Goal: Task Accomplishment & Management: Use online tool/utility

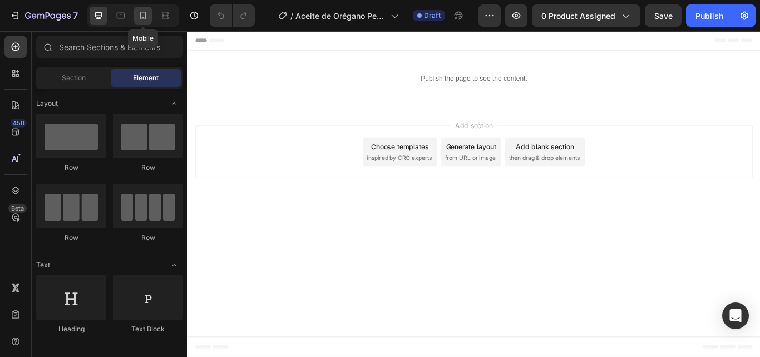
click at [140, 19] on icon at bounding box center [142, 15] width 11 height 11
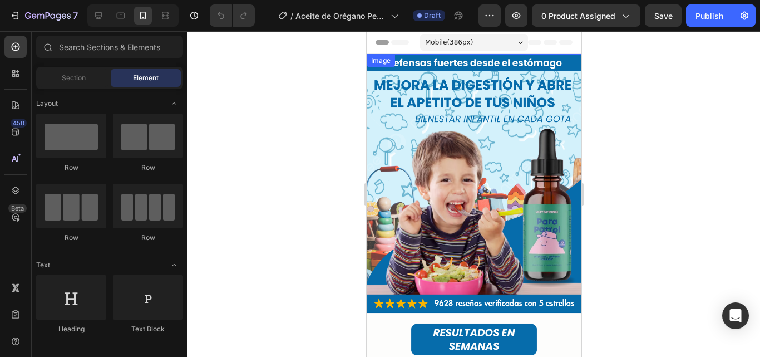
click at [509, 225] on img at bounding box center [473, 306] width 215 height 505
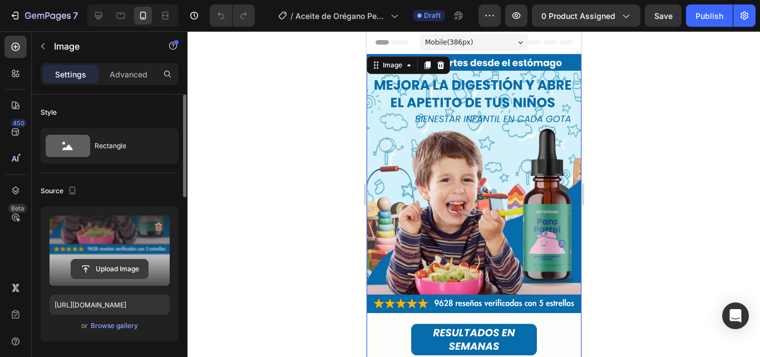
click at [123, 272] on input "file" at bounding box center [109, 268] width 77 height 19
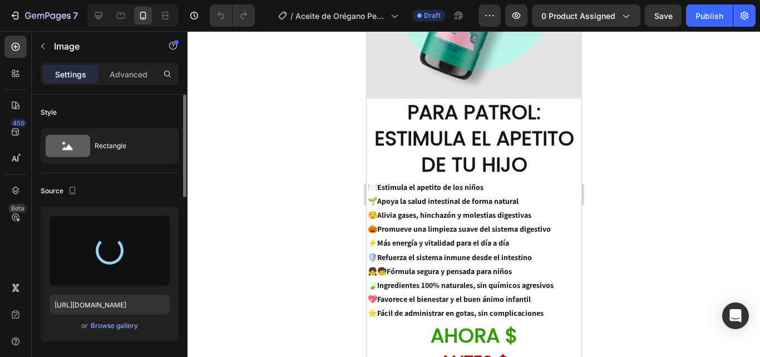
scroll to position [890, 0]
type input "https://cdn.shopify.com/s/files/1/0817/1218/5665/files/gempages_483071697826611…"
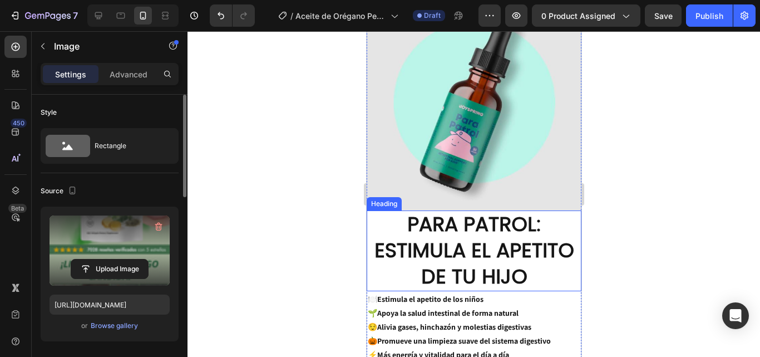
scroll to position [776, 0]
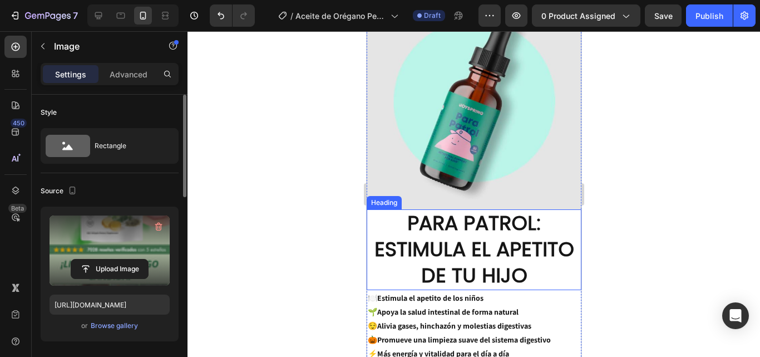
click at [480, 139] on img at bounding box center [473, 101] width 215 height 215
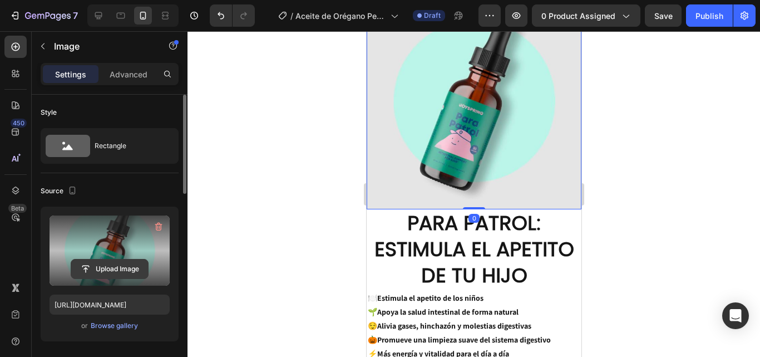
click at [127, 269] on input "file" at bounding box center [109, 268] width 77 height 19
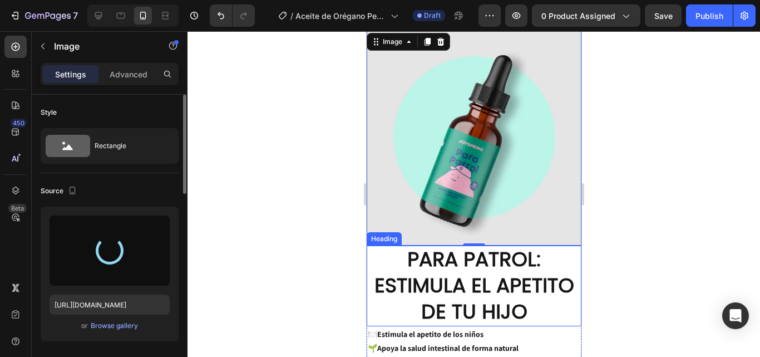
scroll to position [721, 0]
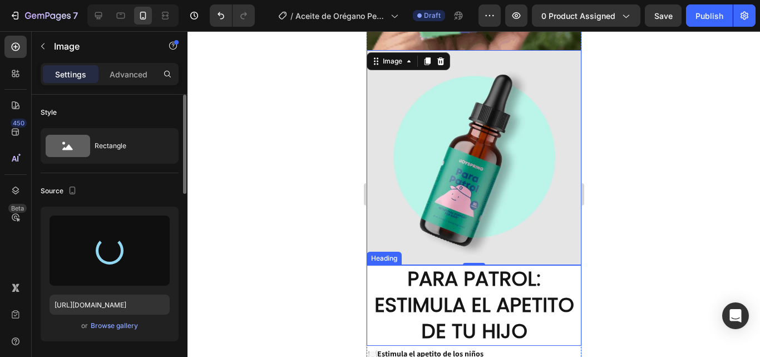
type input "https://cdn.shopify.com/s/files/1/0817/1218/5665/files/gempages_483071697826611…"
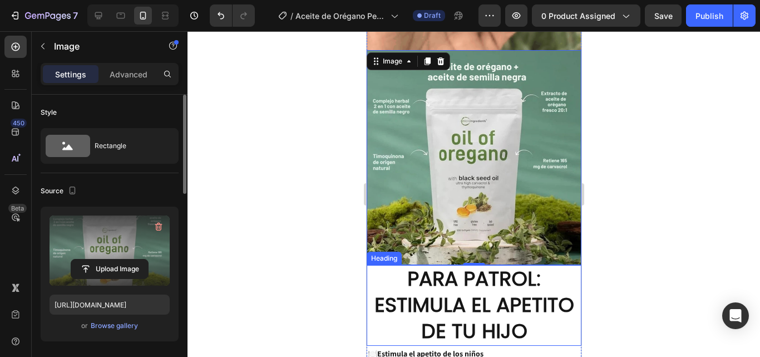
click at [493, 271] on h2 "PARA PATROL: ESTIMULA EL APETITO DE TU HIJO" at bounding box center [473, 305] width 215 height 80
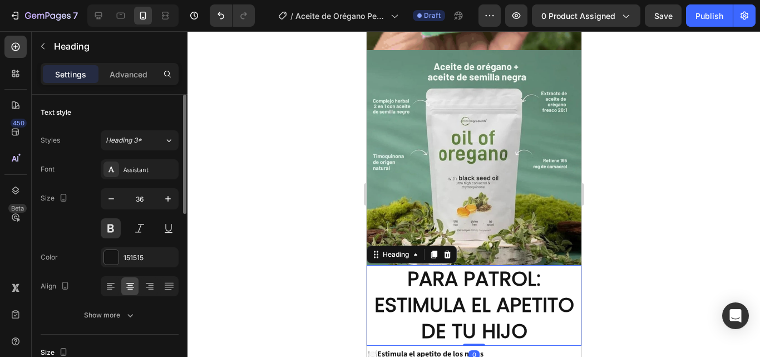
click at [493, 271] on h2 "PARA PATROL: ESTIMULA EL APETITO DE TU HIJO" at bounding box center [473, 305] width 215 height 80
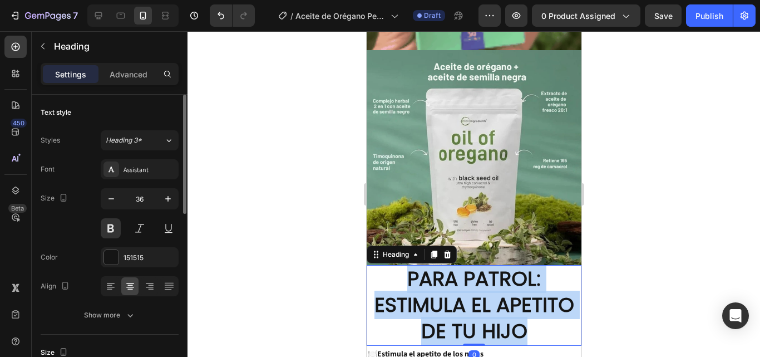
click at [493, 271] on p "PARA PATROL: ESTIMULA EL APETITO DE TU HIJO" at bounding box center [473, 305] width 213 height 78
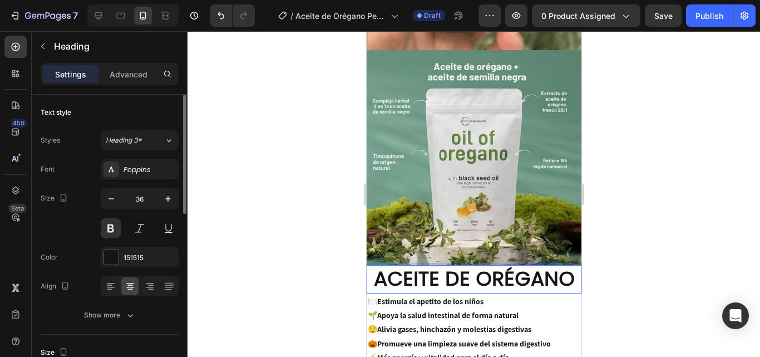
click at [683, 238] on div at bounding box center [474, 194] width 573 height 326
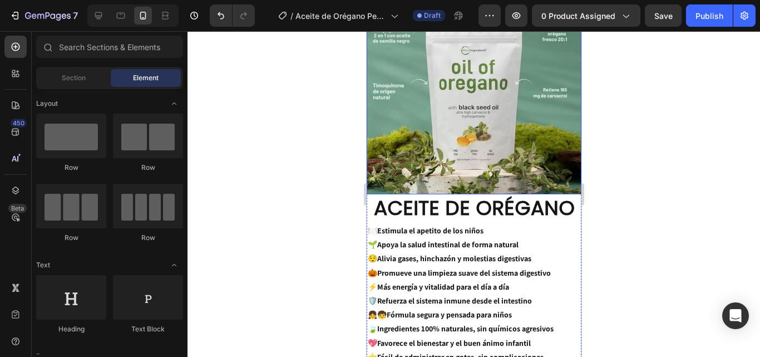
scroll to position [888, 0]
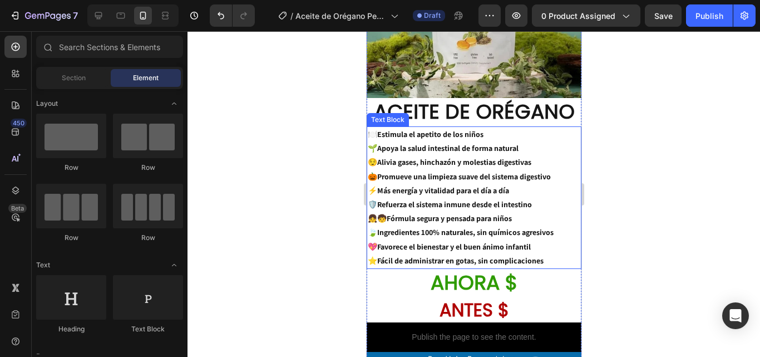
click at [501, 204] on p "🍽️ Estimula el apetito de los niños 🌱 Apoya la salud intestinal de forma natura…" at bounding box center [473, 197] width 213 height 140
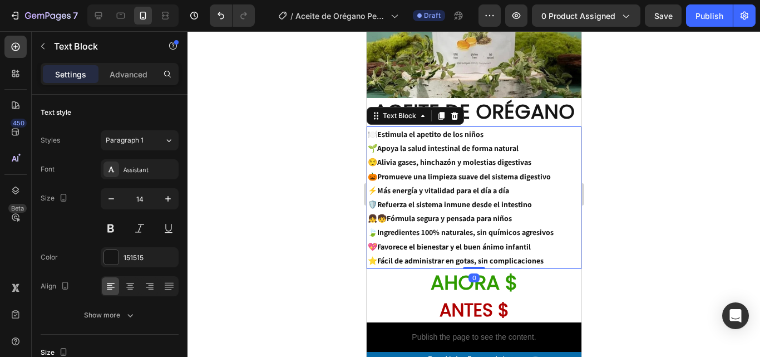
click at [552, 222] on p "🍽️ Estimula el apetito de los niños 🌱 Apoya la salud intestinal de forma natura…" at bounding box center [473, 197] width 213 height 140
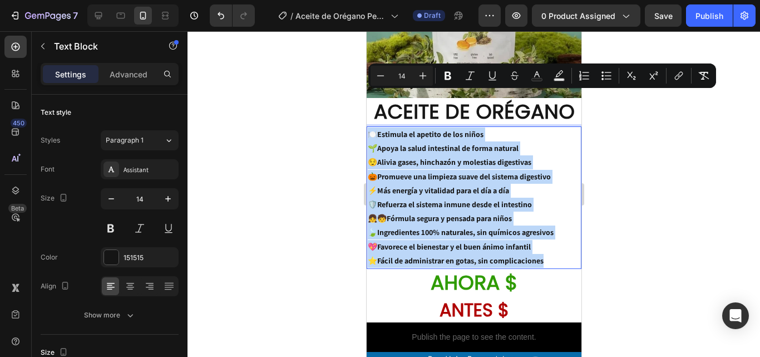
drag, startPoint x: 555, startPoint y: 225, endPoint x: 371, endPoint y: 99, distance: 223.8
click at [371, 127] on p "🍽️ Estimula el apetito de los niños 🌱 Apoya la salud intestinal de forma natura…" at bounding box center [473, 197] width 213 height 140
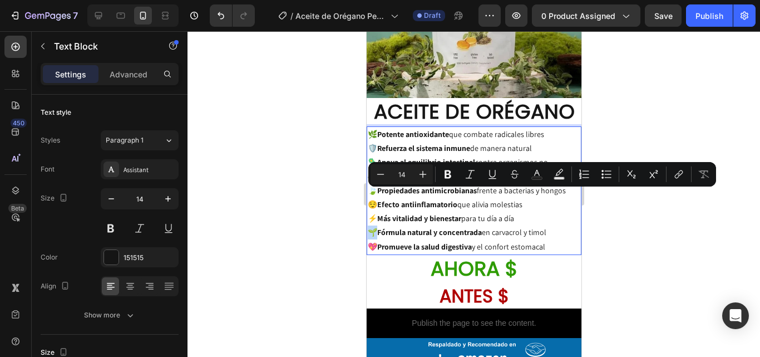
click at [371, 194] on p "🌿 Potente antioxidante que combate radicales libres 🛡️ Refuerza el sistema inmu…" at bounding box center [473, 190] width 213 height 126
click at [549, 214] on p "🌿 Potente antioxidante que combate radicales libres 🛡️ Refuerza el sistema inmu…" at bounding box center [473, 190] width 213 height 126
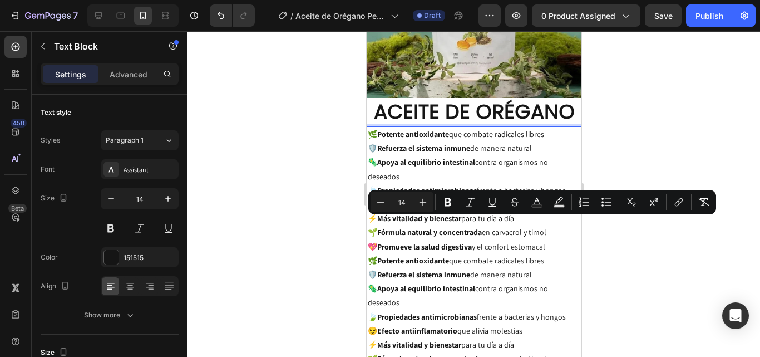
drag, startPoint x: 550, startPoint y: 338, endPoint x: 372, endPoint y: 230, distance: 208.3
click at [372, 254] on p "🌿 Potente antioxidante que combate radicales libres 🛡️ Refuerza el sistema inmu…" at bounding box center [473, 317] width 213 height 126
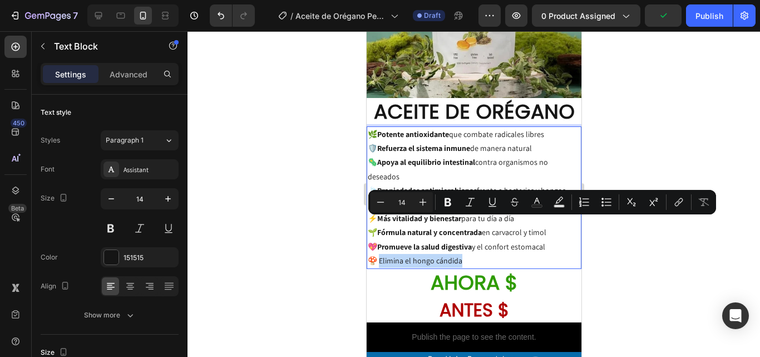
drag, startPoint x: 465, startPoint y: 225, endPoint x: 380, endPoint y: 224, distance: 85.2
click at [380, 254] on p "🍄 Elimina el hongo cándida" at bounding box center [473, 261] width 213 height 14
click at [445, 209] on button "Bold" at bounding box center [448, 202] width 20 height 20
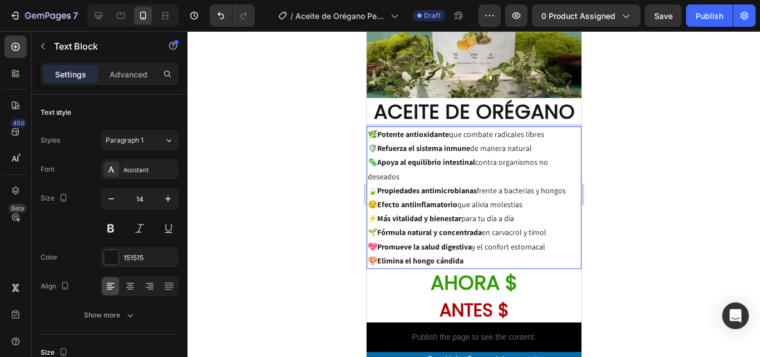
click at [479, 254] on p "🍄 Elimina el hongo cándida" at bounding box center [473, 261] width 213 height 14
drag, startPoint x: 396, startPoint y: 96, endPoint x: 385, endPoint y: 99, distance: 10.9
click at [395, 129] on strong "Potente antioxidante" at bounding box center [424, 134] width 72 height 10
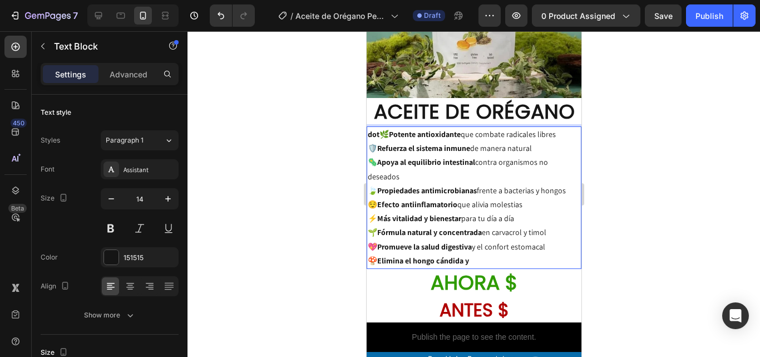
drag, startPoint x: 380, startPoint y: 100, endPoint x: 369, endPoint y: 100, distance: 10.6
click at [369, 127] on p "dot 🌿 Potente antioxidante que combate radicales libres 🛡️ Refuerza el sistema …" at bounding box center [473, 190] width 213 height 126
click at [481, 254] on p "🍄 Elimina el hongo cándida y" at bounding box center [473, 261] width 213 height 14
click at [481, 254] on p "🍄 Elimina el hongo cándida y t" at bounding box center [473, 261] width 213 height 14
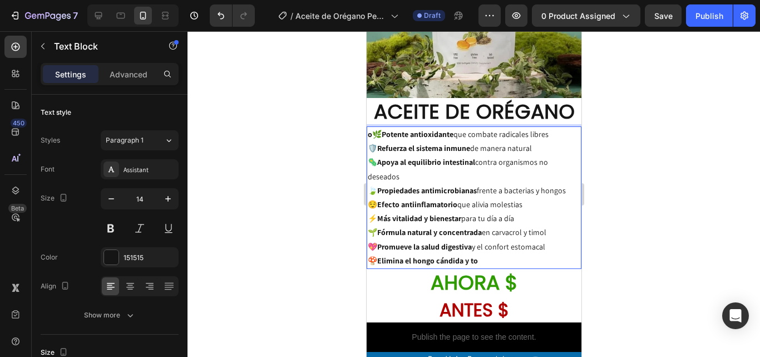
click at [481, 254] on p "🍄 Elimina el hongo cándida y to" at bounding box center [473, 261] width 213 height 14
click at [485, 254] on p "🍄 Elimina el hongo cándida y tod" at bounding box center [473, 261] width 213 height 14
click at [493, 254] on p "🍄 Elimina el hongo cándida y todo" at bounding box center [473, 261] width 213 height 14
click at [499, 254] on p "🍄 Elimina el hongo cándida y todos" at bounding box center [473, 261] width 213 height 14
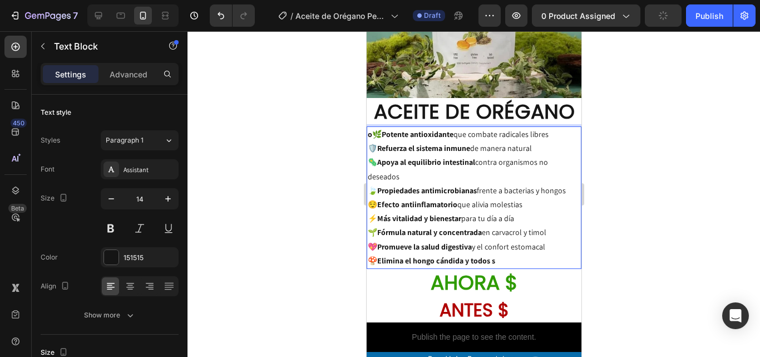
click at [499, 254] on p "🍄 Elimina el hongo cándida y todos s" at bounding box center [473, 261] width 213 height 14
click at [505, 254] on p "🍄 Elimina el hongo cándida y todos su" at bounding box center [473, 261] width 213 height 14
click at [505, 254] on p "🍄 Elimina el hongo cándida y todos sus" at bounding box center [473, 261] width 213 height 14
click at [511, 254] on p "🍄 Elimina el hongo cándida y todos sus" at bounding box center [473, 261] width 213 height 14
click at [511, 254] on p "🍄 Elimina el hongo cándida y todos sus p" at bounding box center [473, 261] width 213 height 14
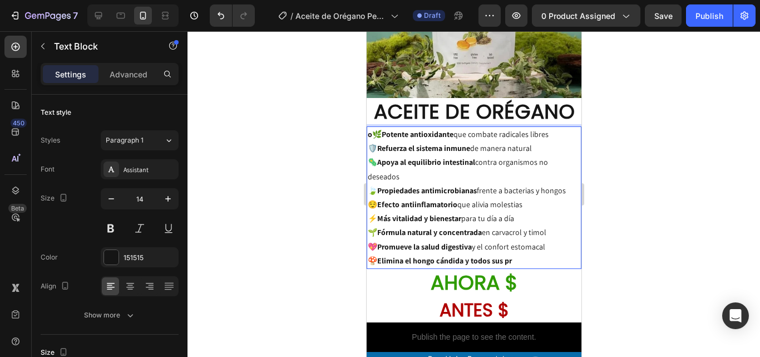
click at [523, 254] on p "🍄 Elimina el hongo cándida y todos sus pr" at bounding box center [473, 261] width 213 height 14
click at [524, 254] on p "🍄 Elimina el hongo cándida y todos sus pro" at bounding box center [473, 261] width 213 height 14
click at [530, 254] on p "🍄 Elimina el hongo cándida y todos sus prob" at bounding box center [473, 261] width 213 height 14
click at [530, 254] on p "🍄 Elimina el hongo cándida y todos sus probl" at bounding box center [473, 261] width 213 height 14
click at [530, 254] on p "🍄 Elimina el hongo cándida y todos sus proble" at bounding box center [473, 261] width 213 height 14
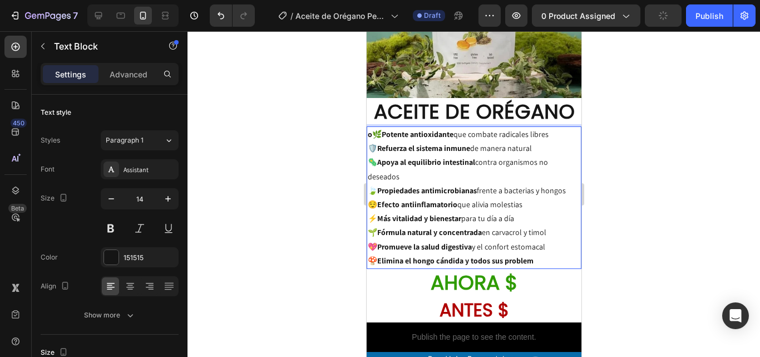
click at [538, 254] on p "🍄 Elimina el hongo cándida y todos sus problem" at bounding box center [473, 261] width 213 height 14
click at [544, 254] on p "🍄 Elimina el hongo cándida y todos sus problema" at bounding box center [473, 261] width 213 height 14
click at [544, 254] on p "🍄 Elimina el hongo cándida y todos sus problemas" at bounding box center [473, 261] width 213 height 14
drag, startPoint x: 543, startPoint y: 226, endPoint x: 468, endPoint y: 228, distance: 75.2
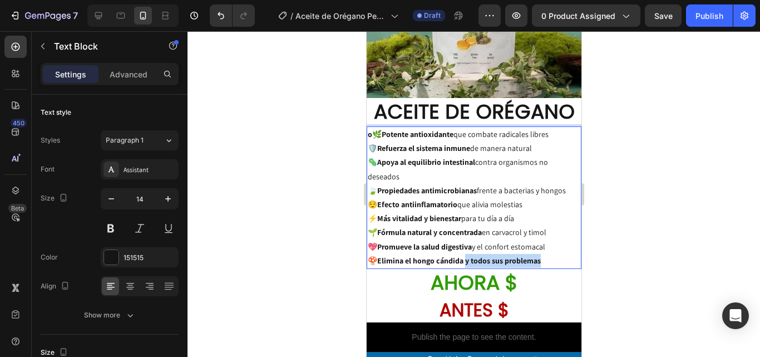
click at [468, 254] on p "🍄 Elimina el hongo cándida y todos sus problemas" at bounding box center [473, 261] width 213 height 14
click at [116, 228] on button at bounding box center [111, 228] width 20 height 20
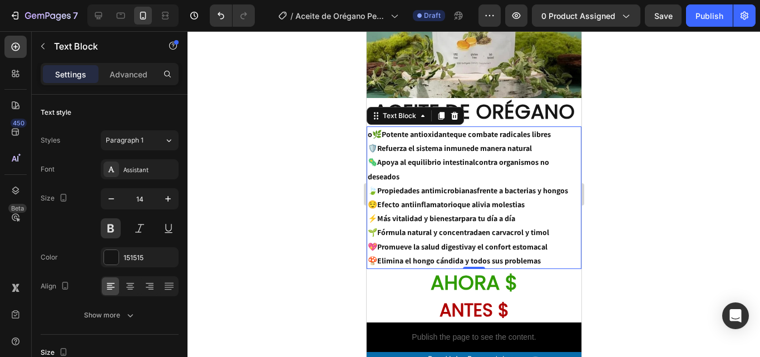
click at [540, 255] on strong "Elimina el hongo cándida y todos sus problemas" at bounding box center [459, 260] width 164 height 10
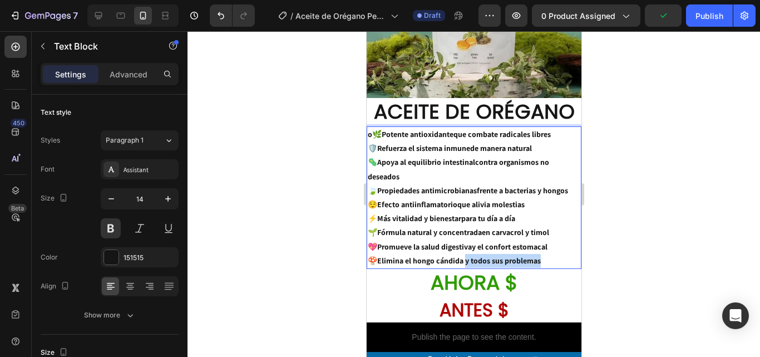
drag, startPoint x: 544, startPoint y: 241, endPoint x: 467, endPoint y: 242, distance: 76.2
click at [467, 254] on p "🍄 Elimina el hongo cándida y todos sus problemas" at bounding box center [473, 261] width 213 height 14
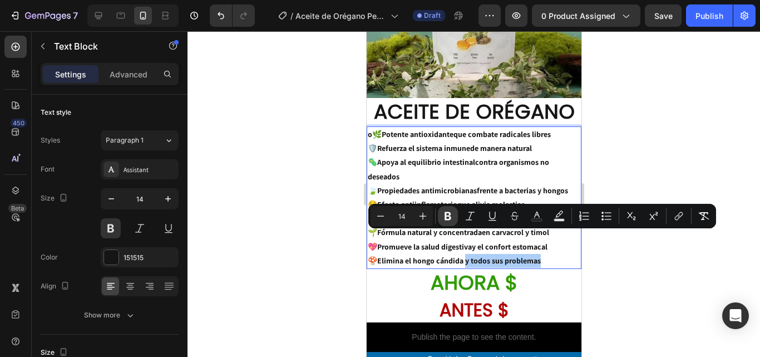
click at [448, 215] on icon "Editor contextual toolbar" at bounding box center [447, 215] width 11 height 11
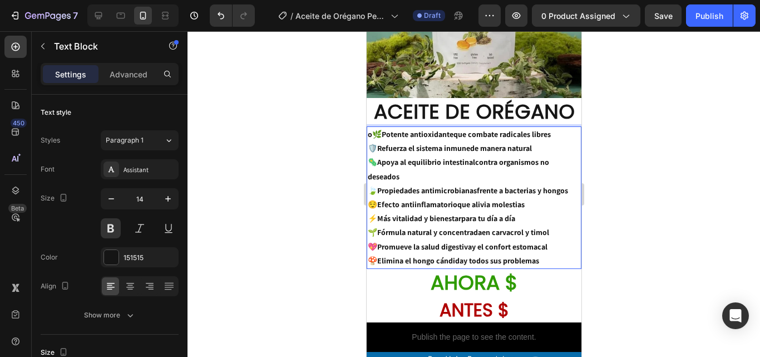
click at [466, 254] on p "🍄 Elimina el hongo cándida y todos sus problemas" at bounding box center [473, 261] width 213 height 14
drag, startPoint x: 467, startPoint y: 240, endPoint x: 534, endPoint y: 236, distance: 66.9
click at [534, 254] on p "🍄 Elimina el hongo cándida y todos sus problemas" at bounding box center [473, 261] width 213 height 14
click at [117, 235] on button at bounding box center [111, 228] width 20 height 20
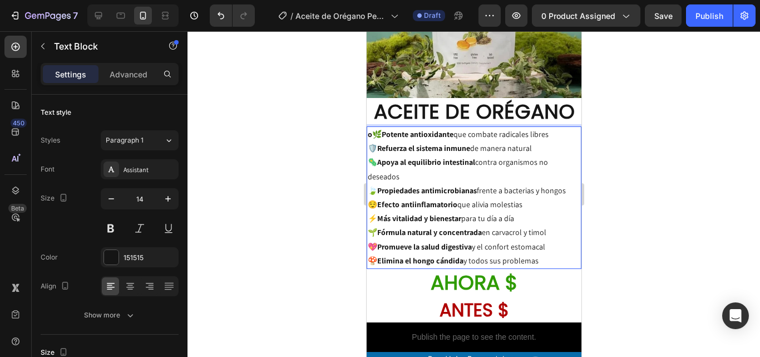
click at [372, 127] on p "o 🌿 Potente antioxidante que combate radicales libres 🛡️ Refuerza el sistema in…" at bounding box center [473, 190] width 213 height 126
click at [665, 136] on div at bounding box center [474, 194] width 573 height 326
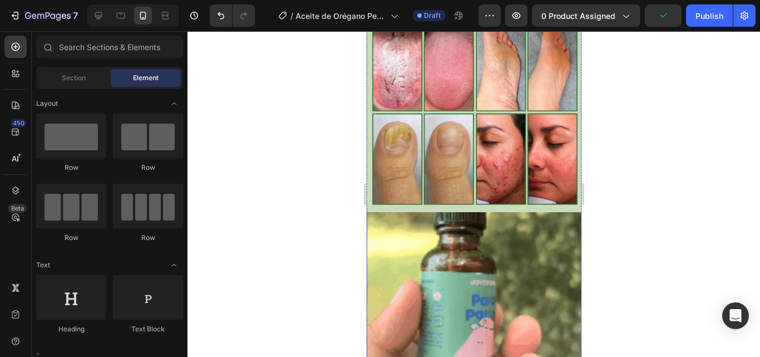
scroll to position [498, 0]
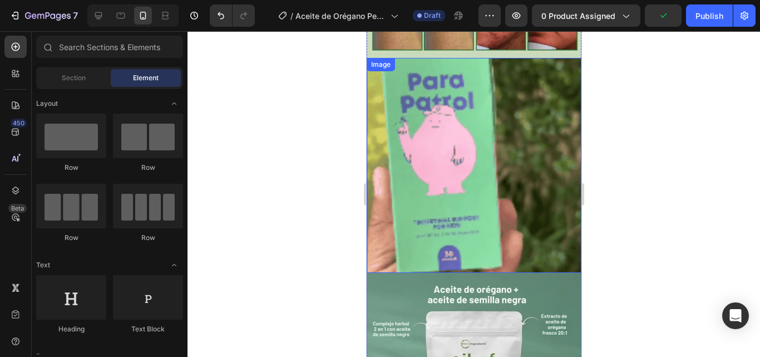
click at [525, 186] on img at bounding box center [473, 165] width 215 height 215
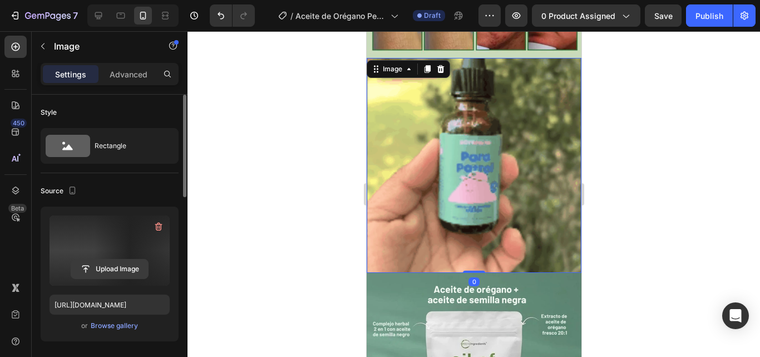
click at [111, 272] on input "file" at bounding box center [109, 268] width 77 height 19
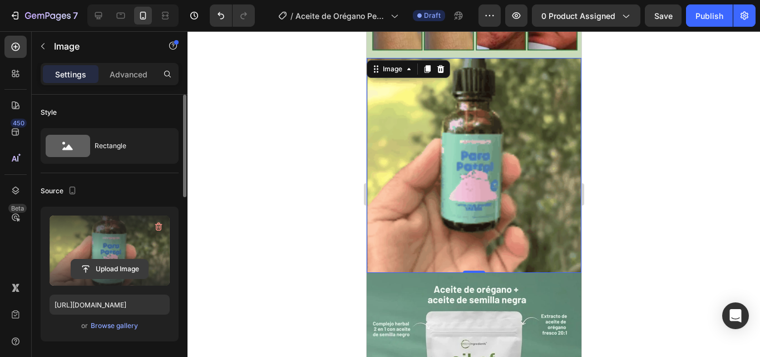
click at [107, 267] on input "file" at bounding box center [109, 268] width 77 height 19
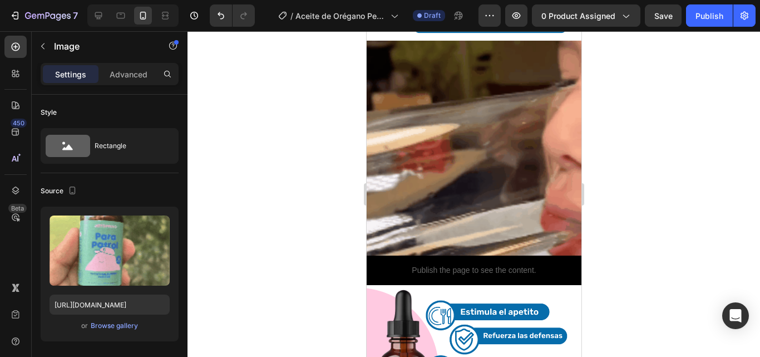
scroll to position [2168, 0]
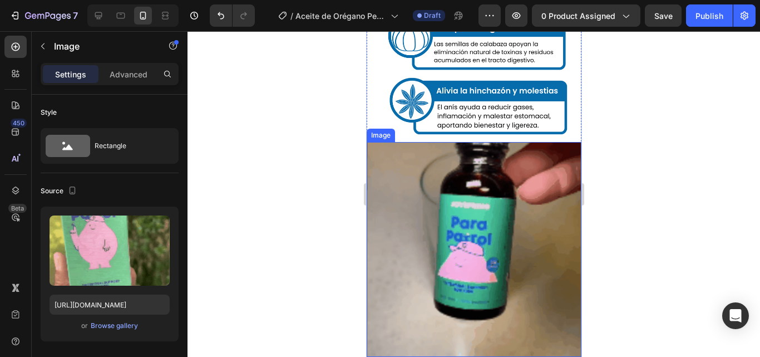
click at [479, 188] on img at bounding box center [473, 249] width 215 height 215
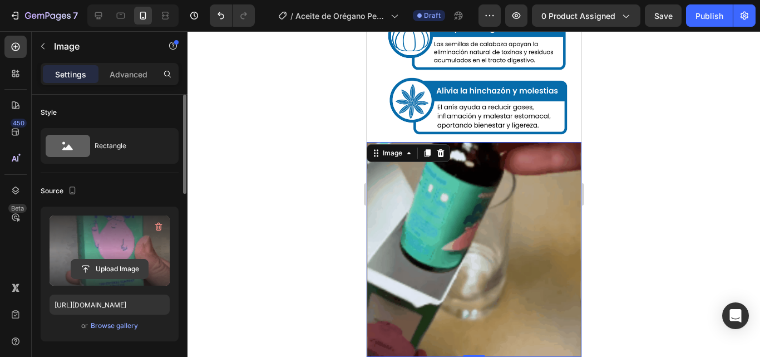
click at [122, 265] on input "file" at bounding box center [109, 268] width 77 height 19
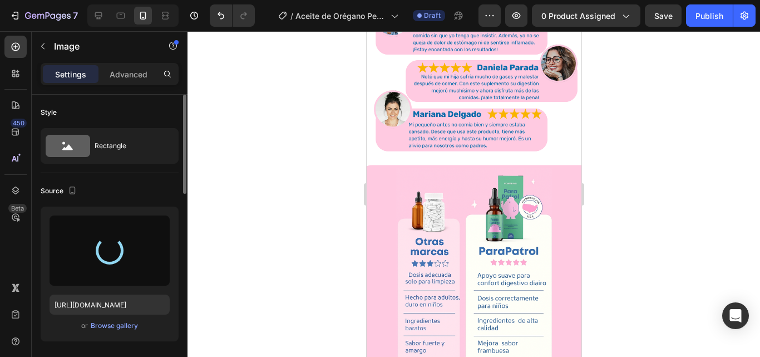
scroll to position [1277, 0]
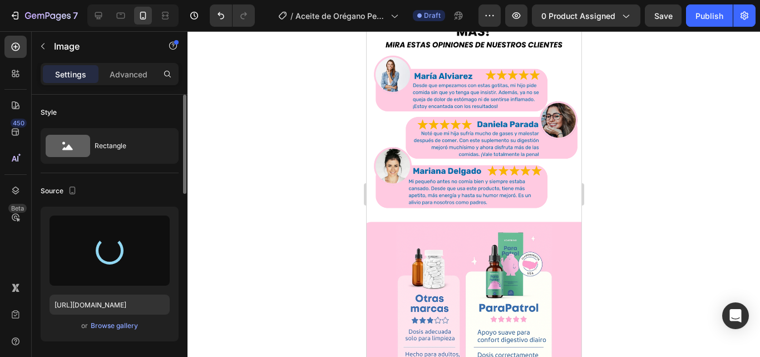
type input "https://cdn.shopify.com/s/files/1/0817/1218/5665/files/gempages_483071697826611…"
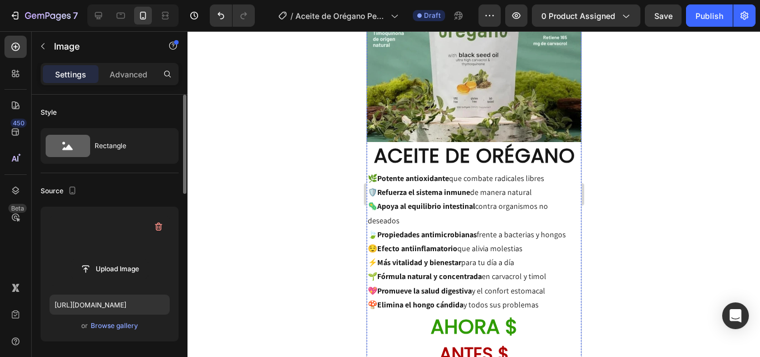
scroll to position [999, 0]
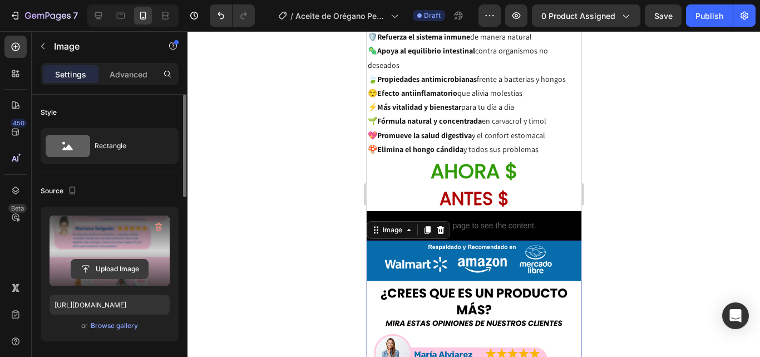
click at [120, 273] on input "file" at bounding box center [109, 268] width 77 height 19
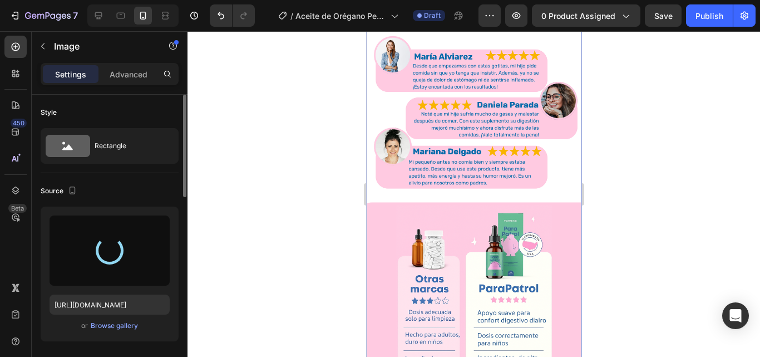
scroll to position [1277, 0]
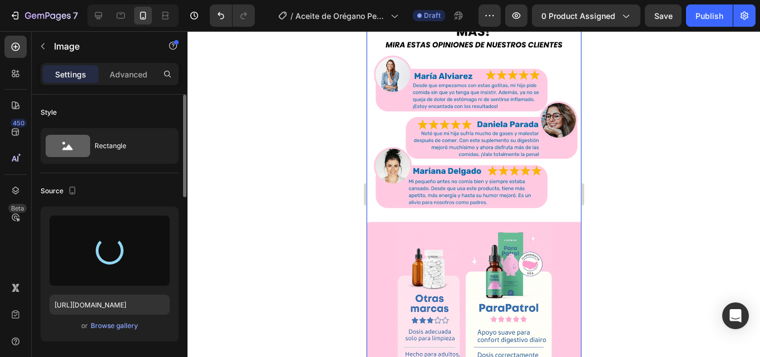
type input "https://cdn.shopify.com/s/files/1/0817/1218/5665/files/gempages_483071697826611…"
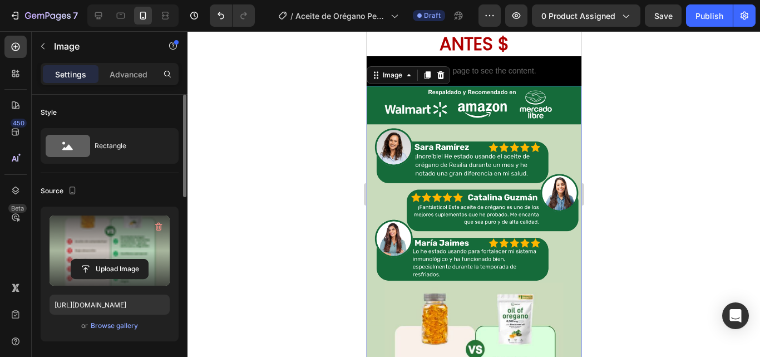
scroll to position [999, 0]
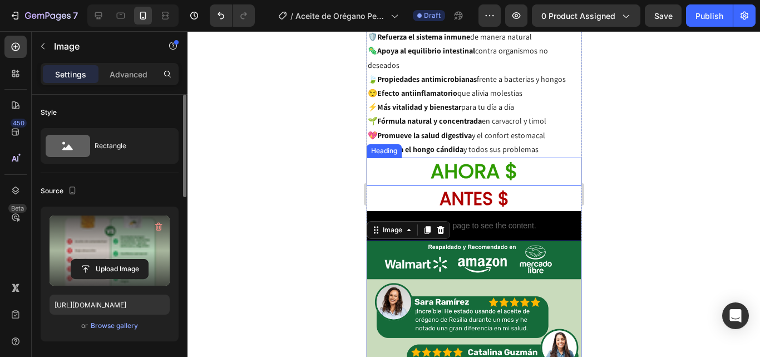
click at [517, 159] on p "AHORA $" at bounding box center [473, 172] width 213 height 26
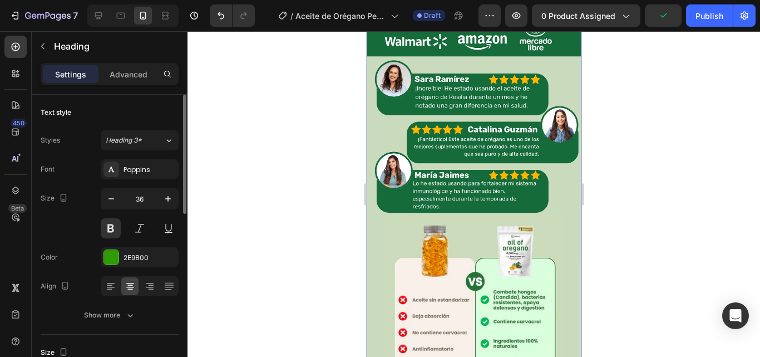
scroll to position [1055, 0]
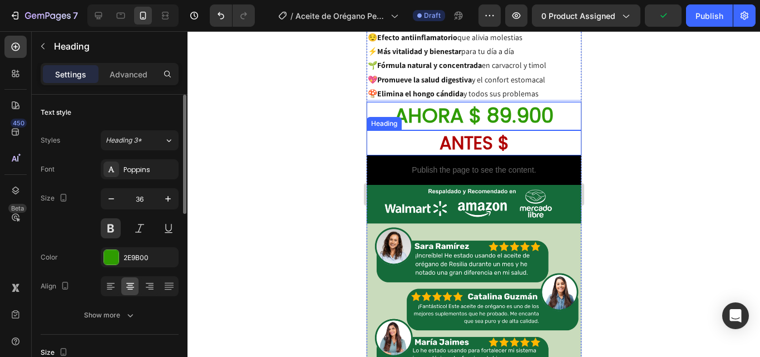
click at [523, 130] on h2 "ANTES $" at bounding box center [473, 143] width 215 height 26
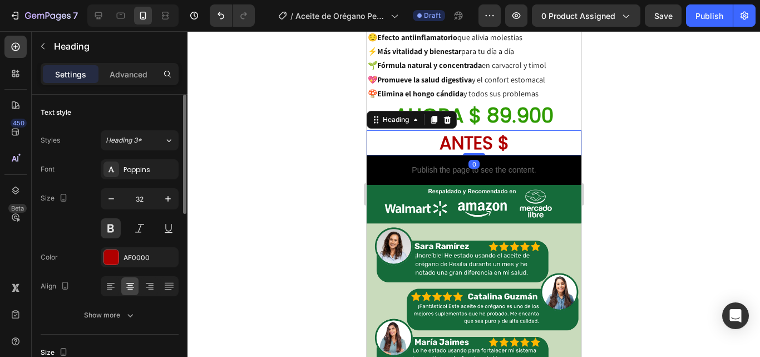
click at [523, 130] on h2 "ANTES $" at bounding box center [473, 143] width 215 height 26
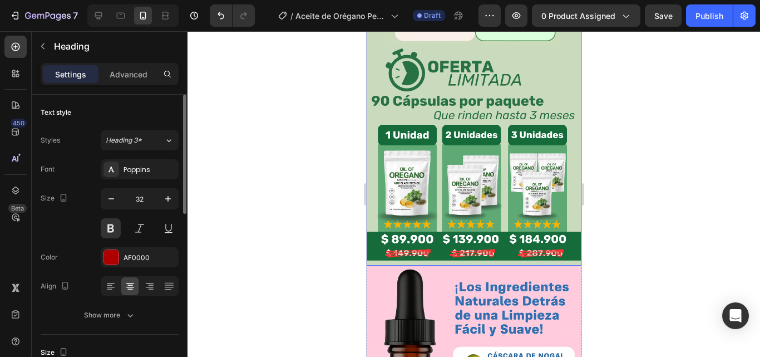
scroll to position [1722, 0]
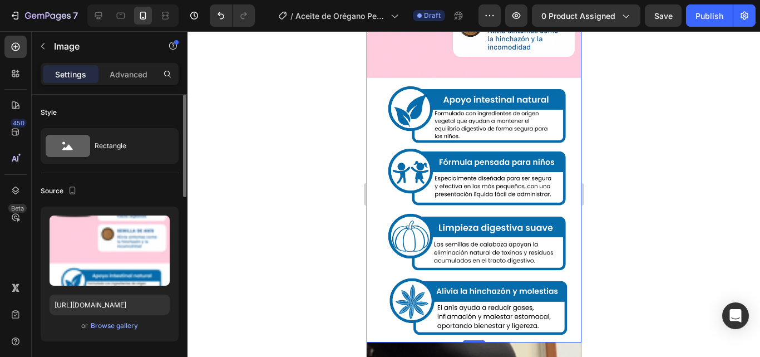
scroll to position [2112, 0]
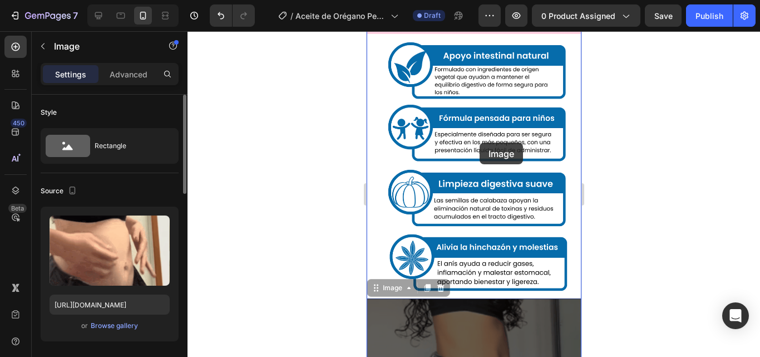
drag, startPoint x: 492, startPoint y: 263, endPoint x: 479, endPoint y: 142, distance: 120.9
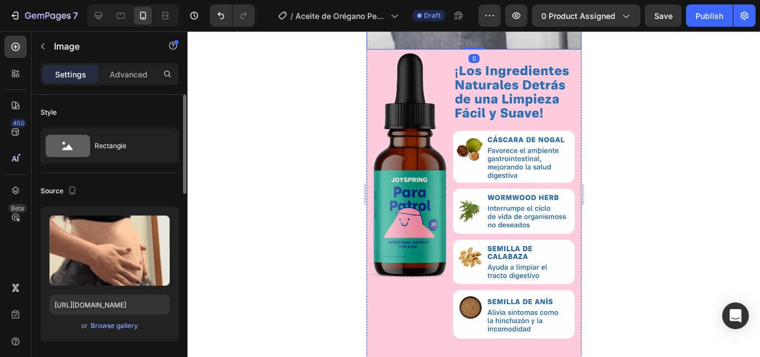
scroll to position [2006, 0]
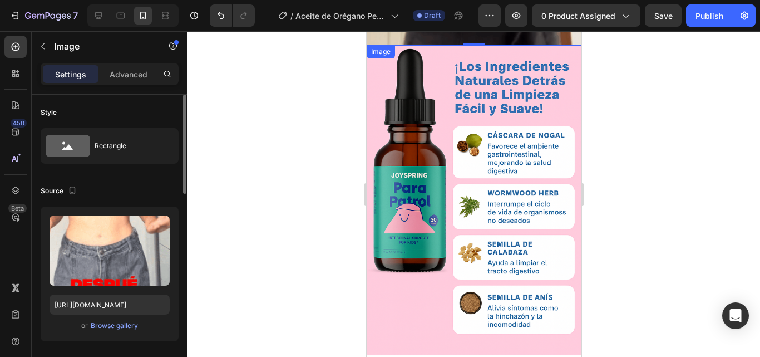
click at [489, 185] on img at bounding box center [473, 332] width 215 height 574
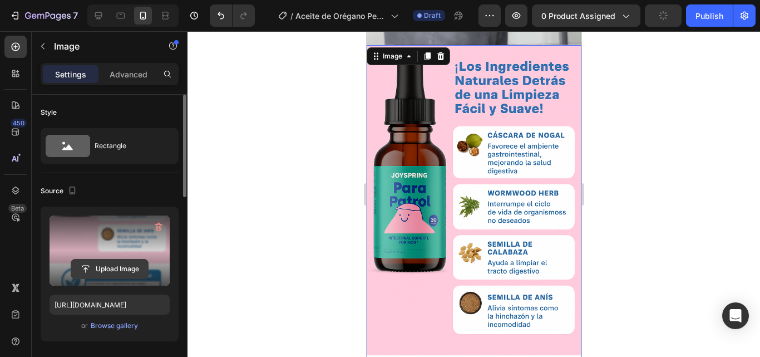
click at [109, 264] on input "file" at bounding box center [109, 268] width 77 height 19
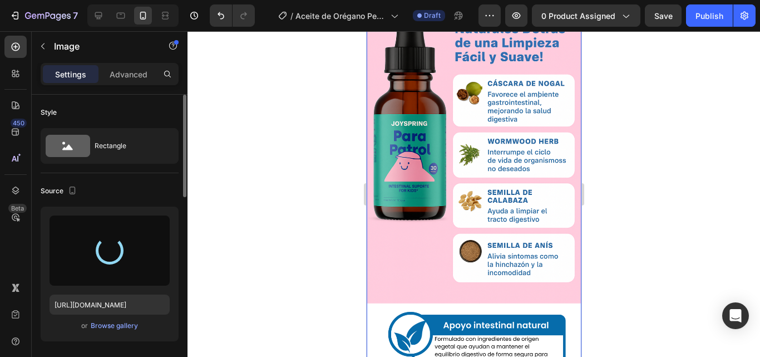
type input "https://cdn.shopify.com/s/files/1/0817/1218/5665/files/gempages_483071697826611…"
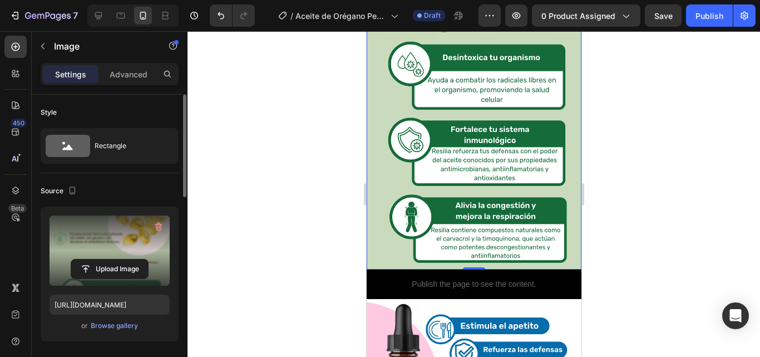
scroll to position [2433, 0]
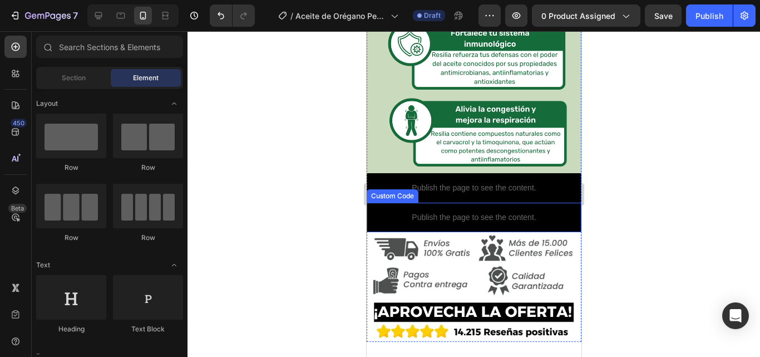
click at [504, 211] on p "Publish the page to see the content." at bounding box center [473, 217] width 215 height 12
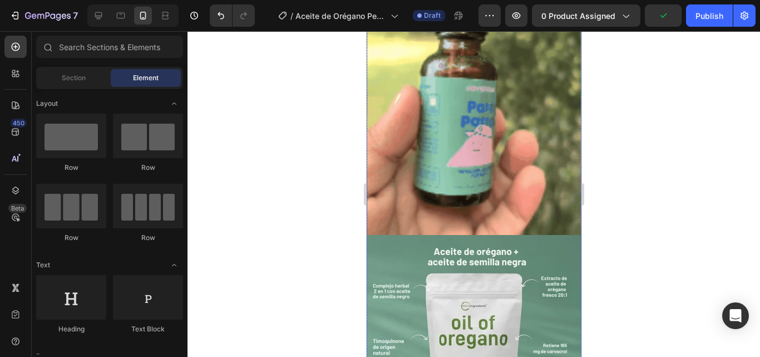
scroll to position [485, 0]
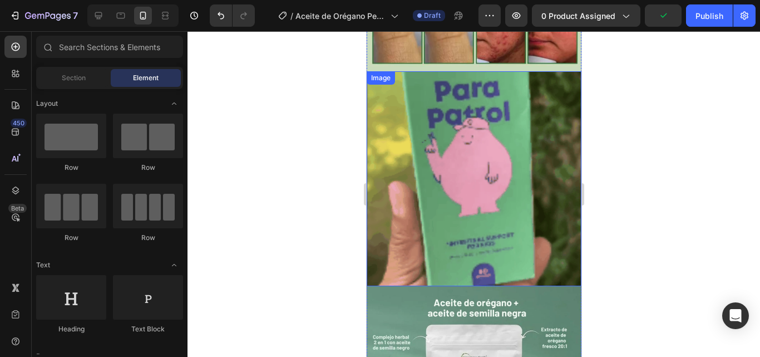
click at [505, 181] on img at bounding box center [473, 178] width 215 height 215
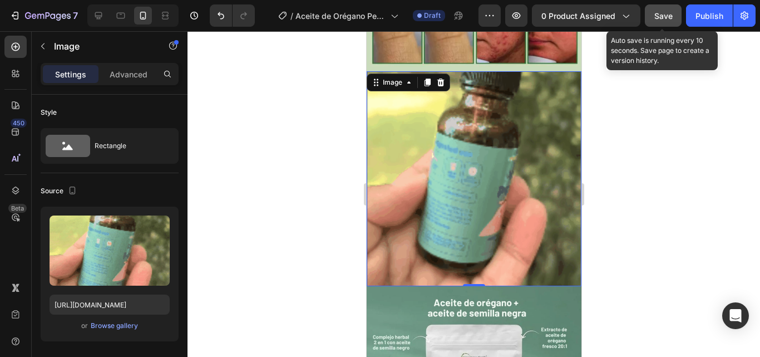
click at [661, 12] on span "Save" at bounding box center [663, 15] width 18 height 9
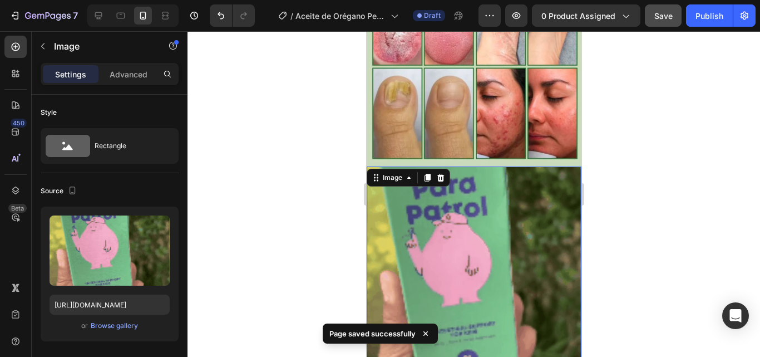
scroll to position [835, 0]
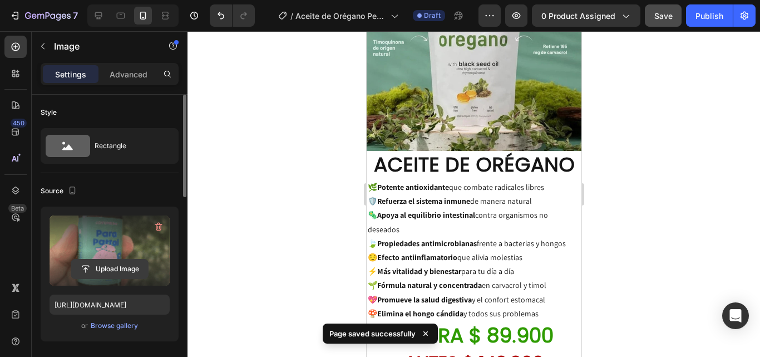
click at [134, 265] on input "file" at bounding box center [109, 268] width 77 height 19
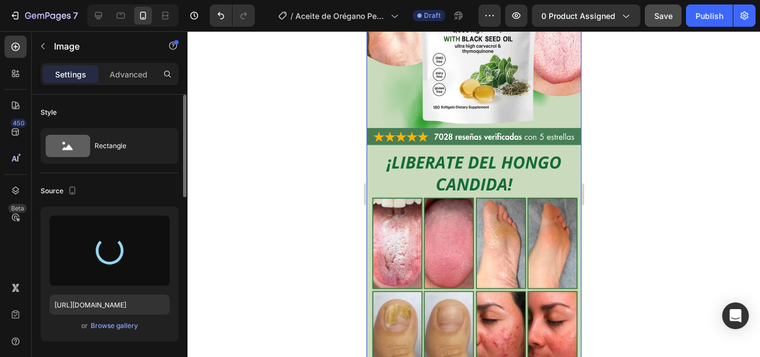
scroll to position [167, 0]
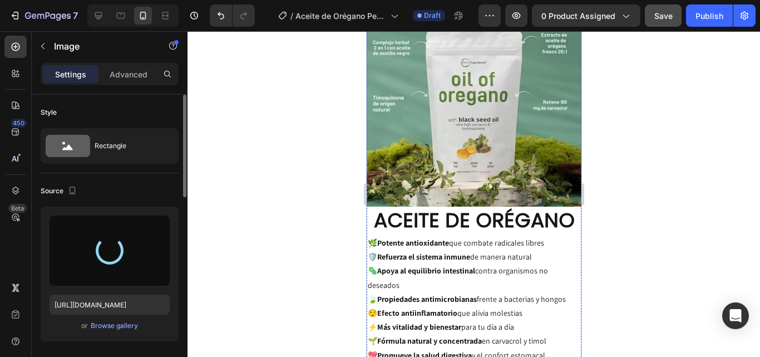
type input "https://cdn.shopify.com/s/files/1/0817/1218/5665/files/gempages_483071697826611…"
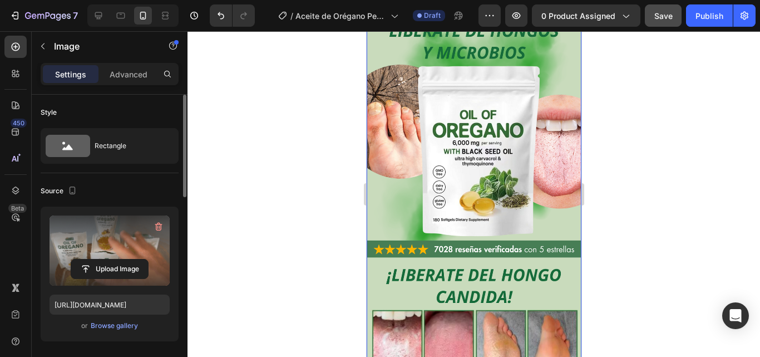
scroll to position [0, 0]
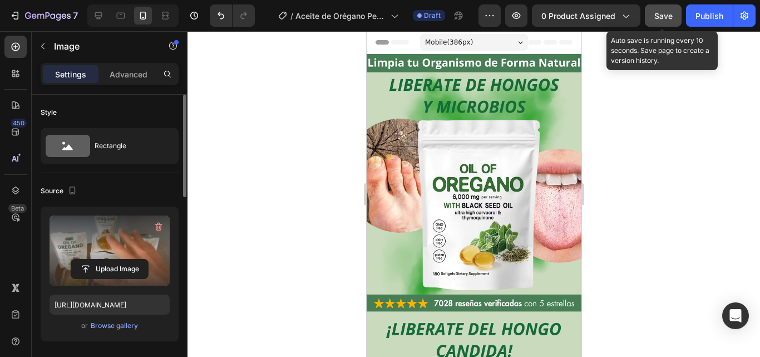
click at [680, 13] on button "Save" at bounding box center [663, 15] width 37 height 22
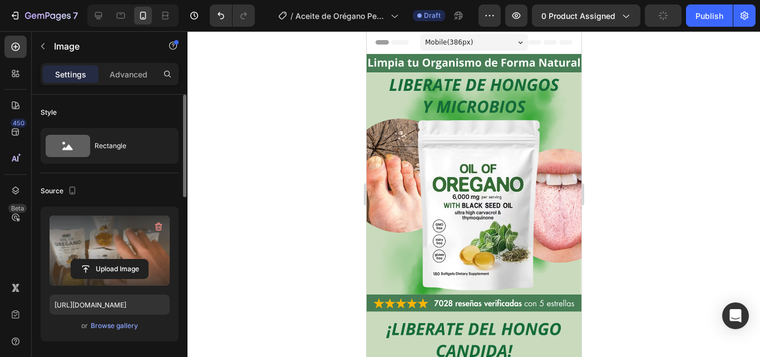
click at [614, 60] on div at bounding box center [474, 194] width 573 height 326
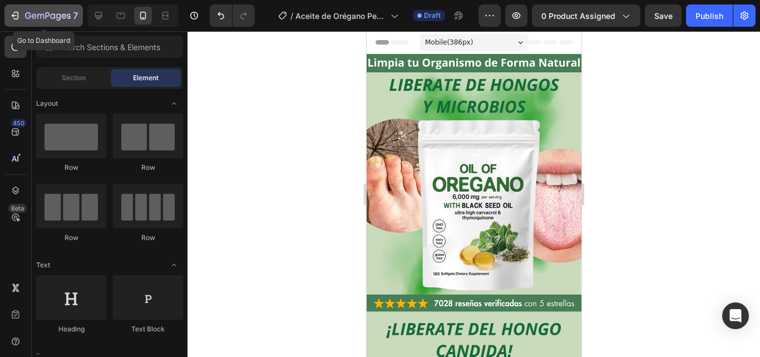
click at [60, 22] on div "7" at bounding box center [51, 15] width 53 height 13
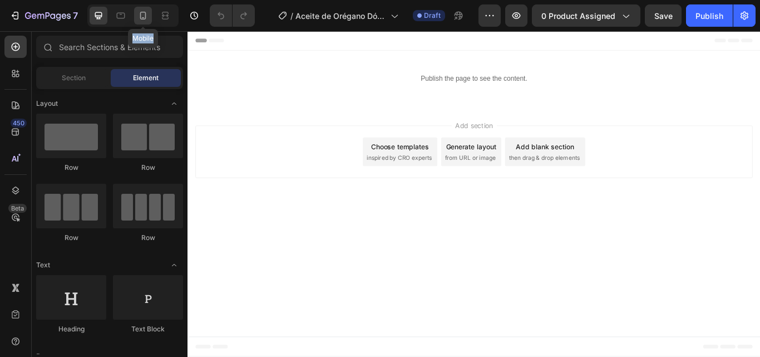
click at [149, 16] on div "Mobile" at bounding box center [132, 15] width 91 height 22
click at [149, 16] on div at bounding box center [143, 16] width 18 height 18
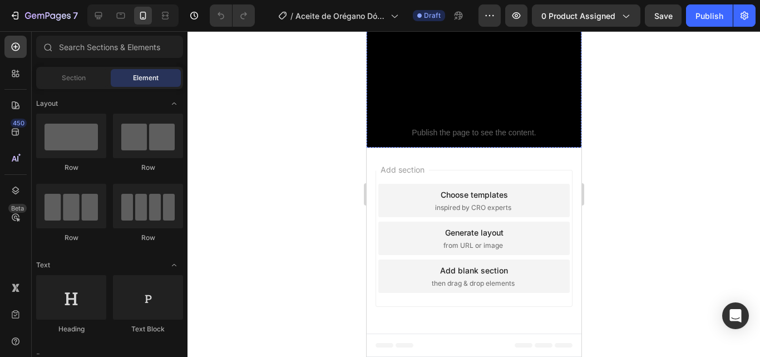
scroll to position [1002, 0]
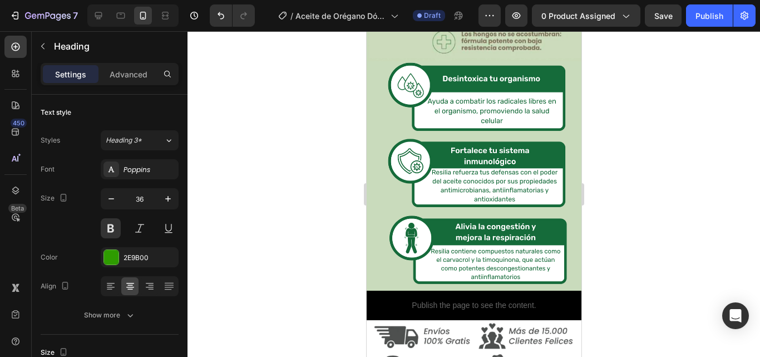
drag, startPoint x: 542, startPoint y: 160, endPoint x: 478, endPoint y: 160, distance: 64.0
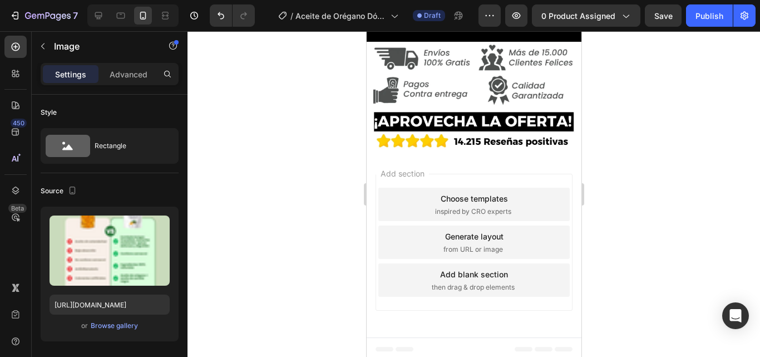
scroll to position [1113, 0]
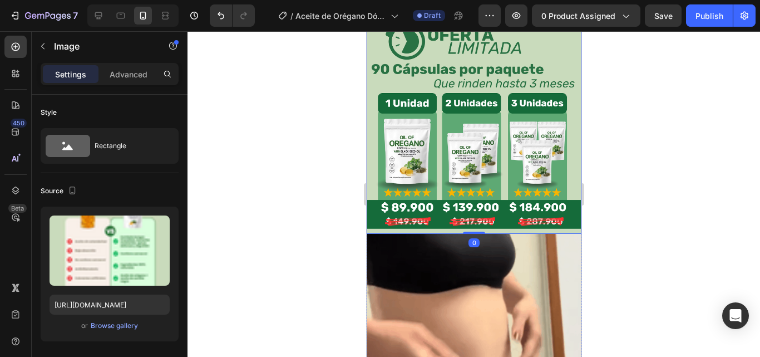
scroll to position [1474, 0]
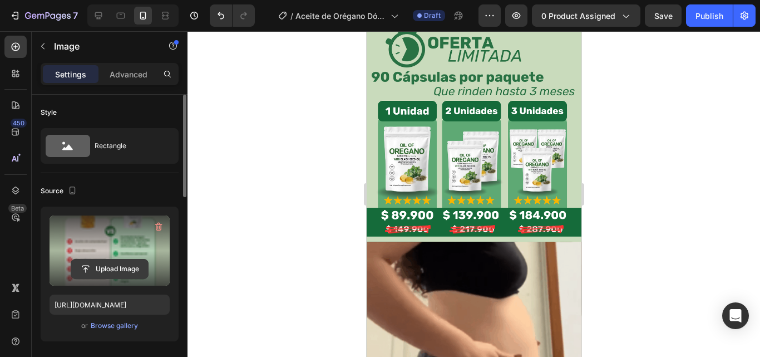
click at [111, 259] on input "file" at bounding box center [109, 268] width 77 height 19
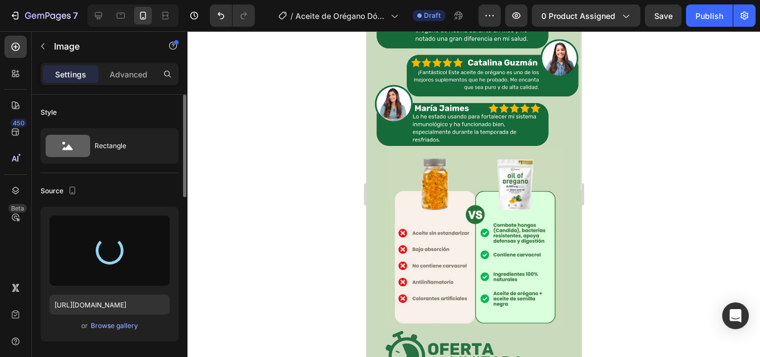
scroll to position [1140, 0]
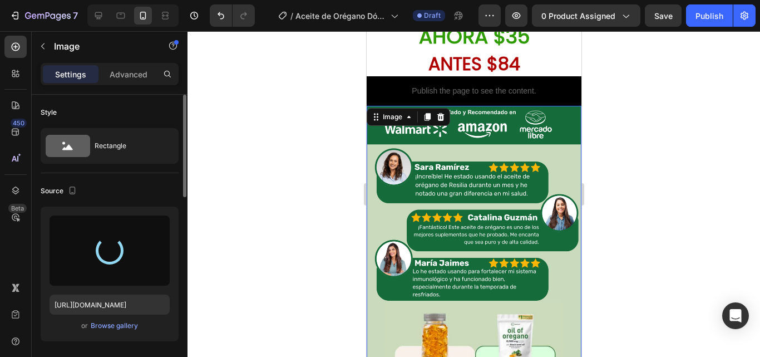
type input "https://cdn.shopify.com/s/files/1/0817/1218/5665/files/gempages_483071697826611…"
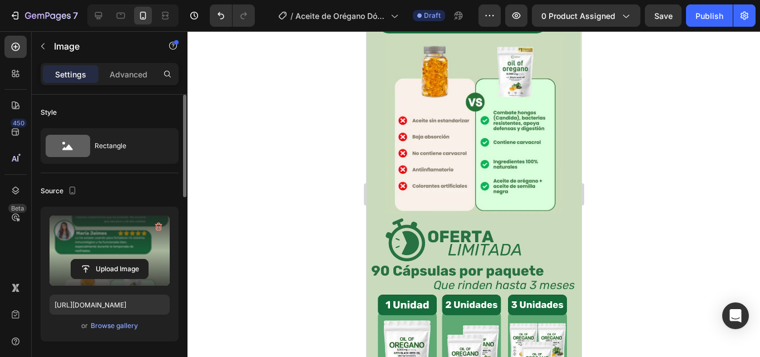
scroll to position [1419, 0]
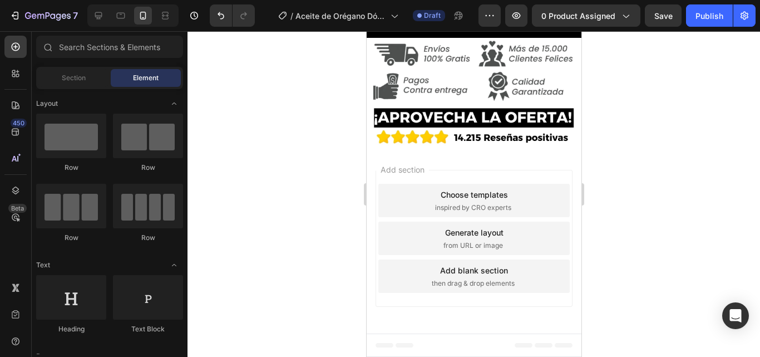
scroll to position [1625, 0]
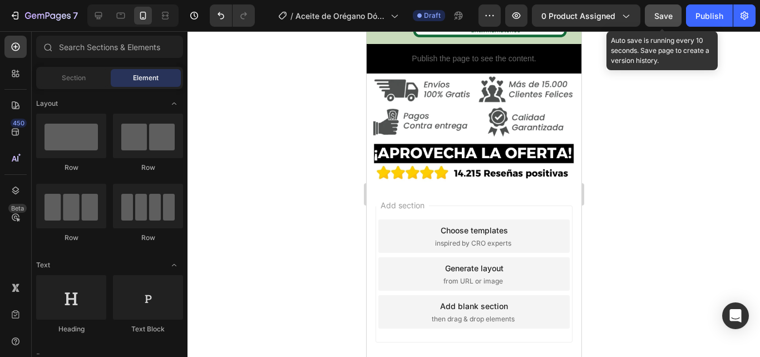
click at [667, 18] on span "Save" at bounding box center [663, 15] width 18 height 9
